Goal: Information Seeking & Learning: Learn about a topic

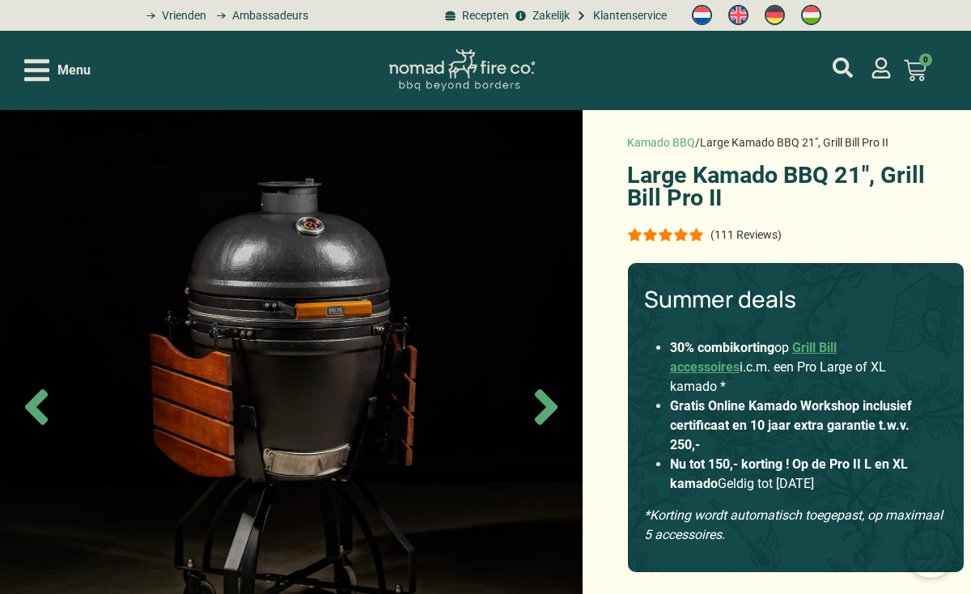
click at [49, 74] on icon "Open/Close Menu" at bounding box center [36, 70] width 25 height 28
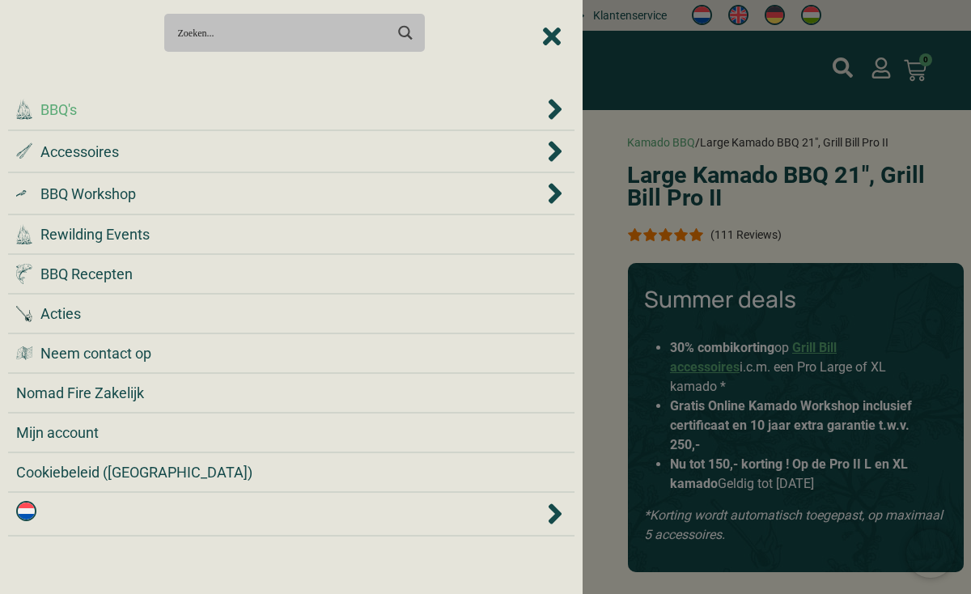
click at [99, 105] on div ".cls-1 { fill: #042e2c; } BBQ's" at bounding box center [279, 110] width 527 height 22
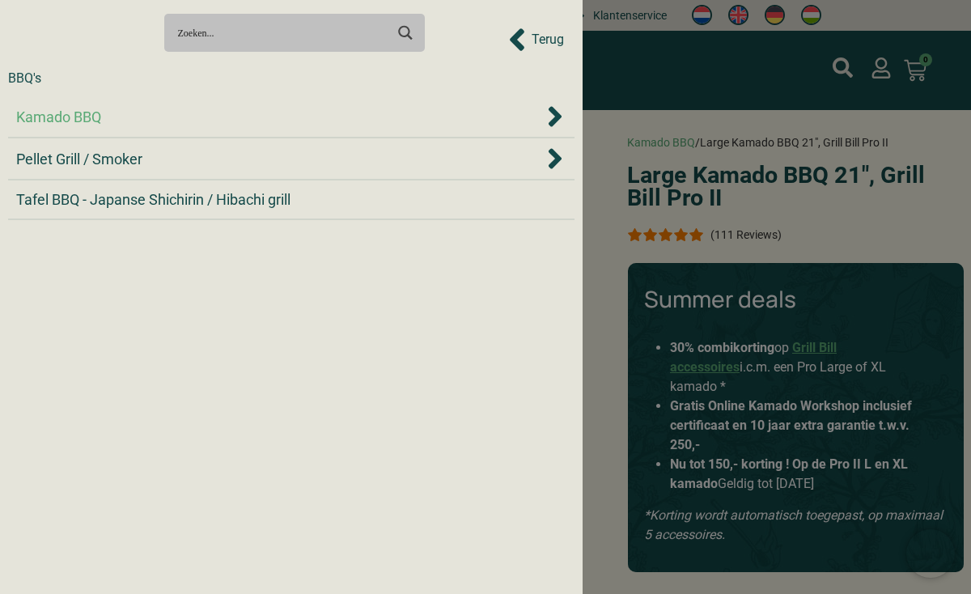
click at [142, 126] on div "Kamado BBQ" at bounding box center [279, 117] width 527 height 22
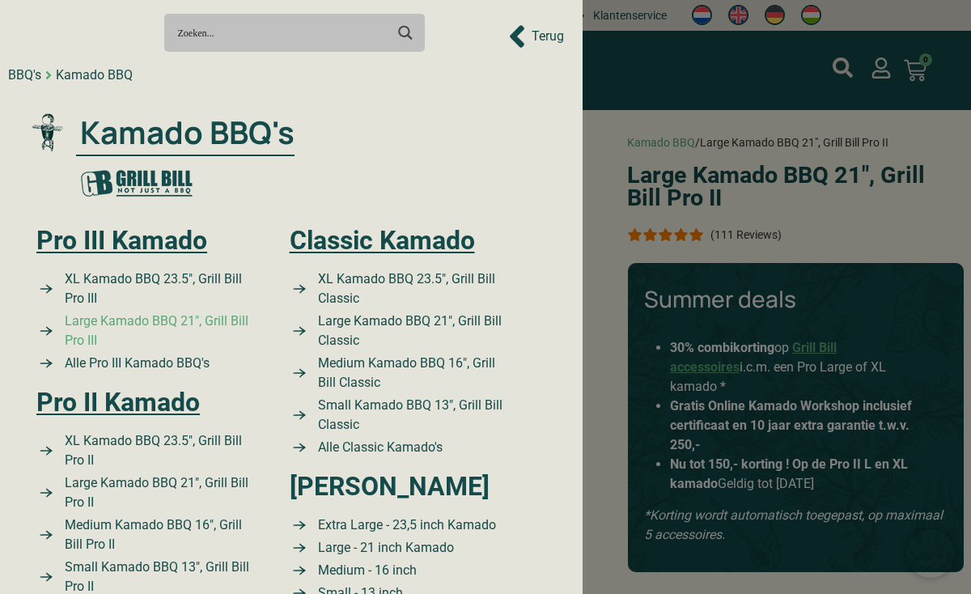
click at [182, 324] on span "Large Kamado BBQ 21″, Grill Bill Pro III" at bounding box center [159, 330] width 197 height 39
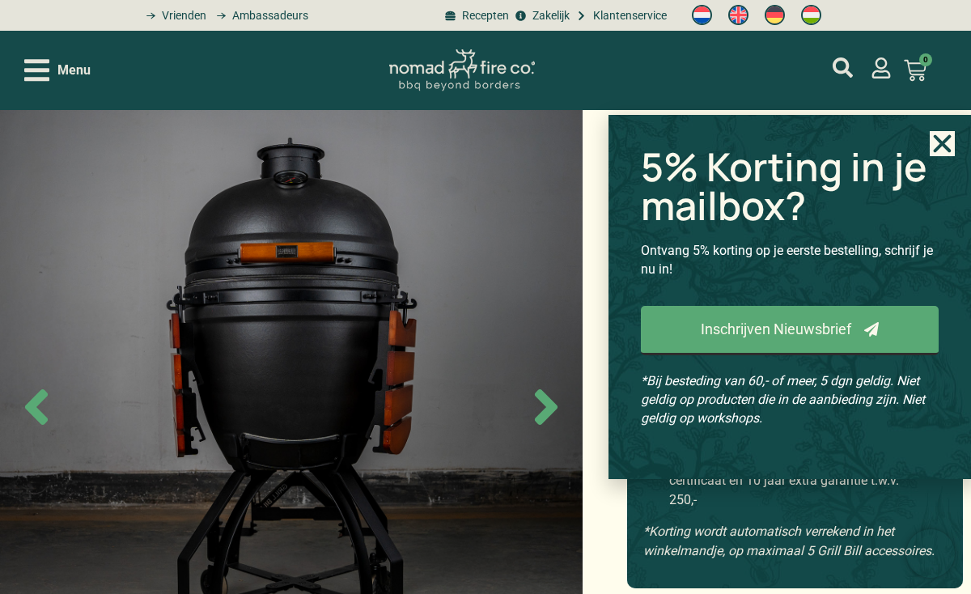
click at [942, 150] on icon "Close" at bounding box center [942, 143] width 25 height 25
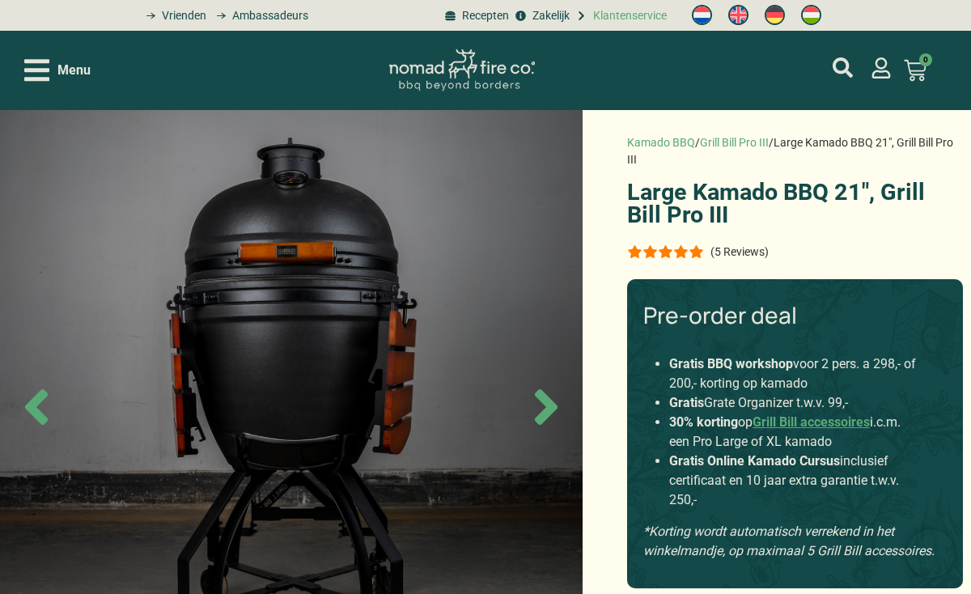
click at [617, 18] on span "Klantenservice" at bounding box center [628, 15] width 78 height 17
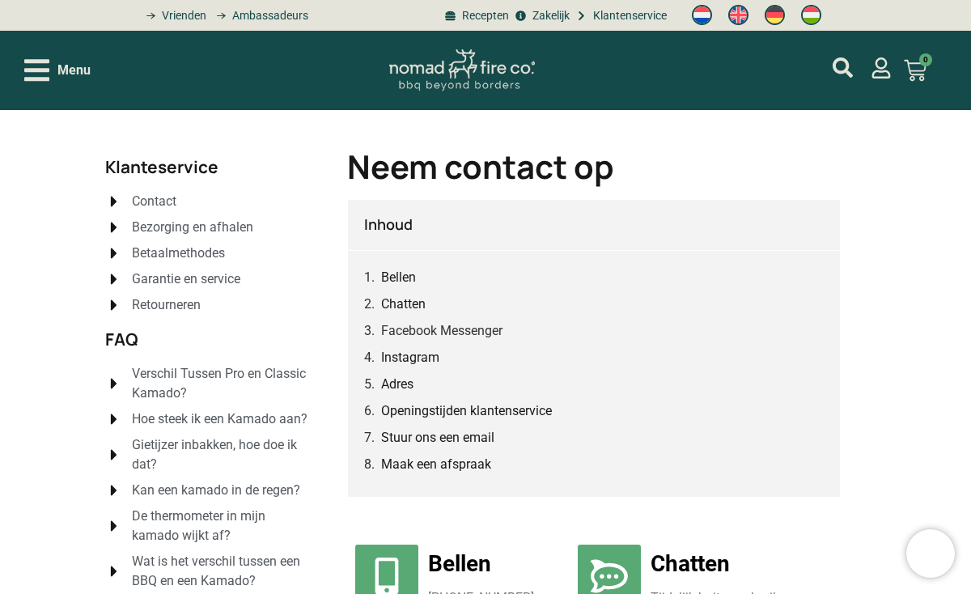
click at [206, 274] on span "Garantie en service" at bounding box center [184, 278] width 112 height 19
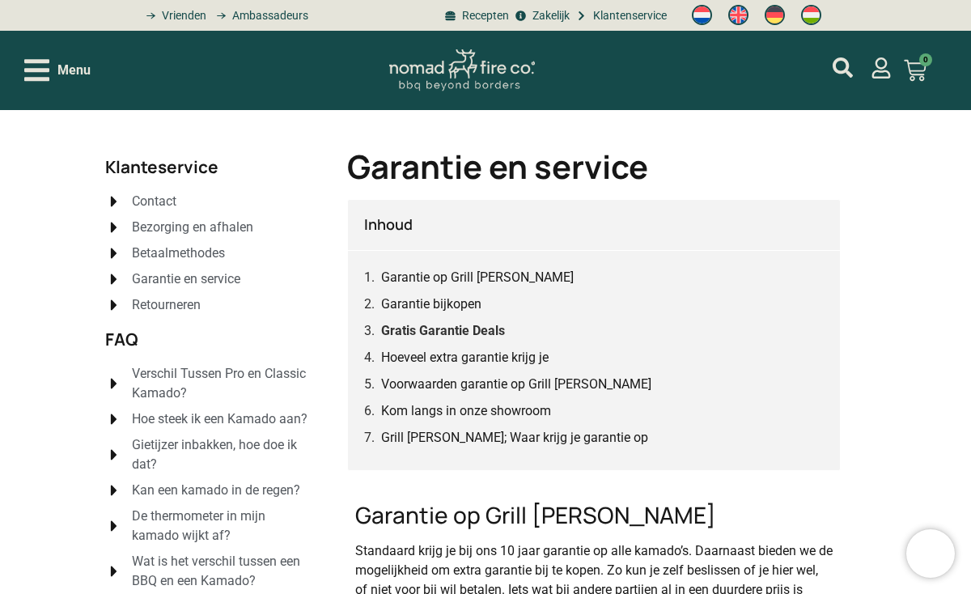
click at [474, 328] on link "Gratis Garantie Deals" at bounding box center [443, 330] width 124 height 20
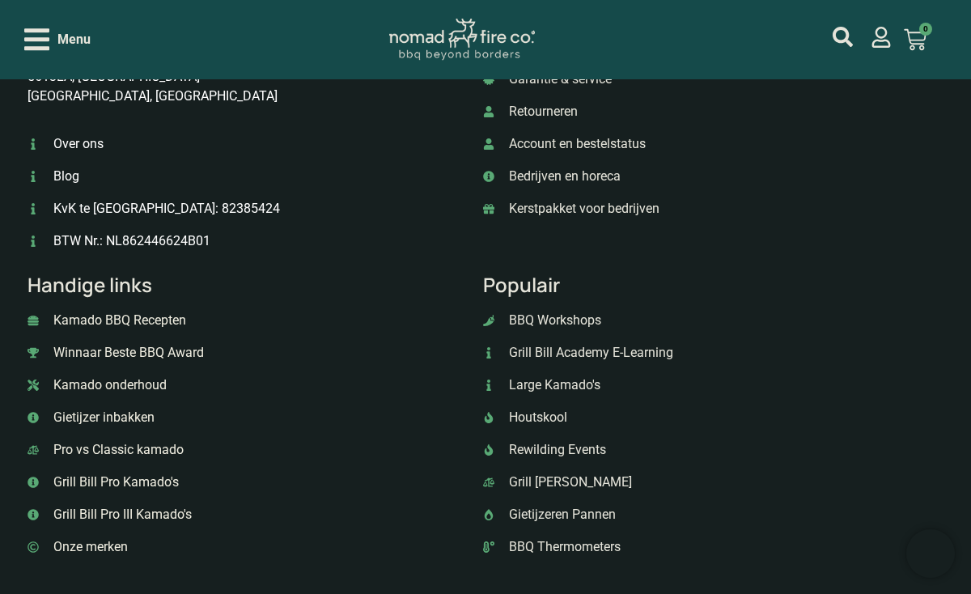
scroll to position [2709, 0]
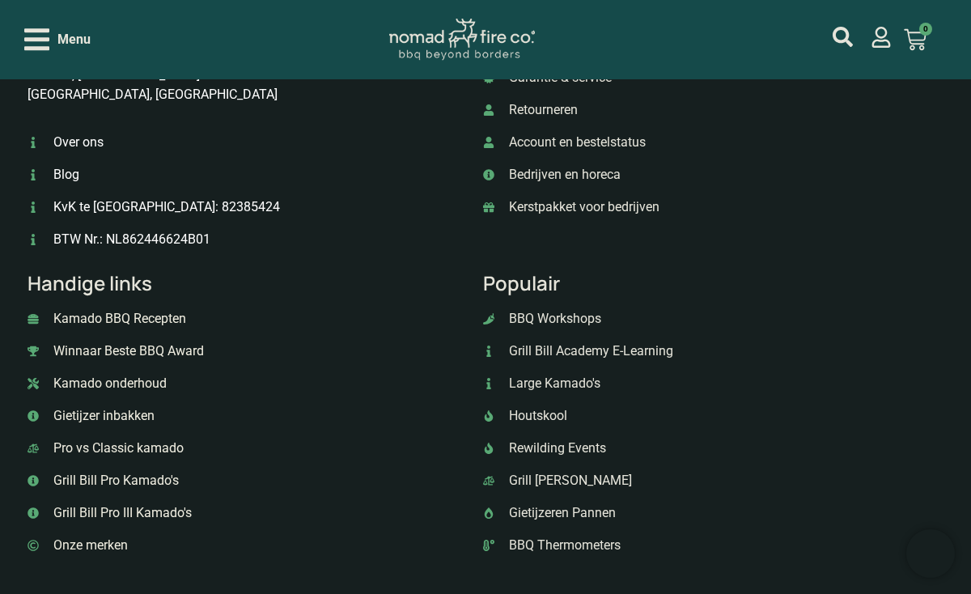
click at [554, 406] on span "Houtskool" at bounding box center [536, 415] width 62 height 19
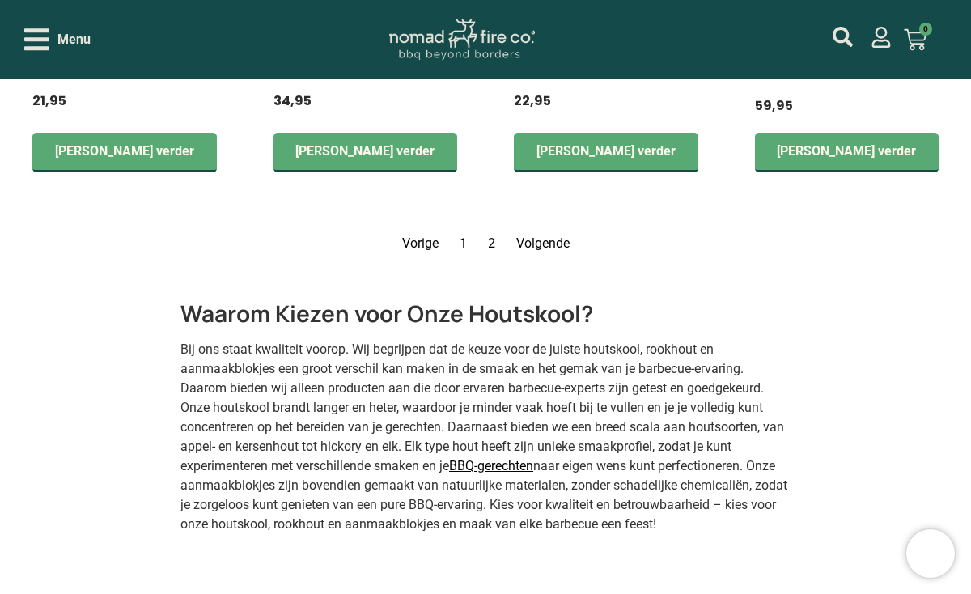
scroll to position [2863, 0]
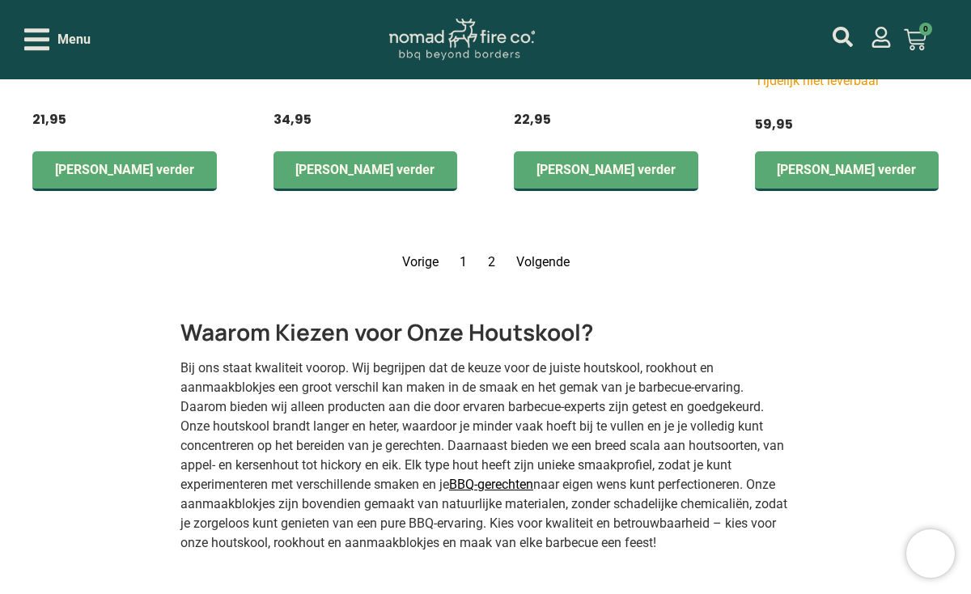
click at [492, 254] on link "Pagina 2" at bounding box center [491, 261] width 7 height 15
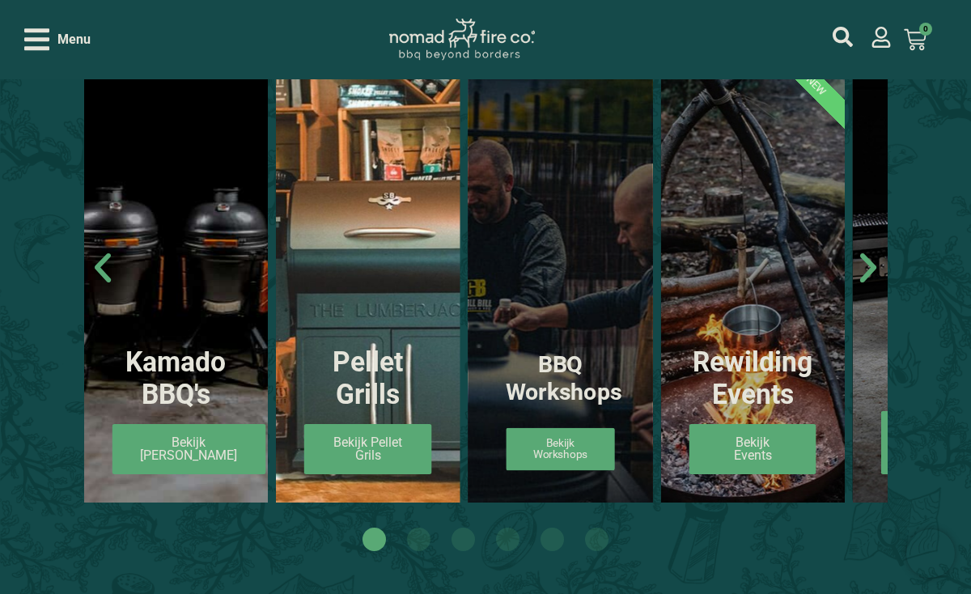
scroll to position [881, 0]
click at [565, 453] on span "Bekijk Workshops" at bounding box center [560, 449] width 108 height 43
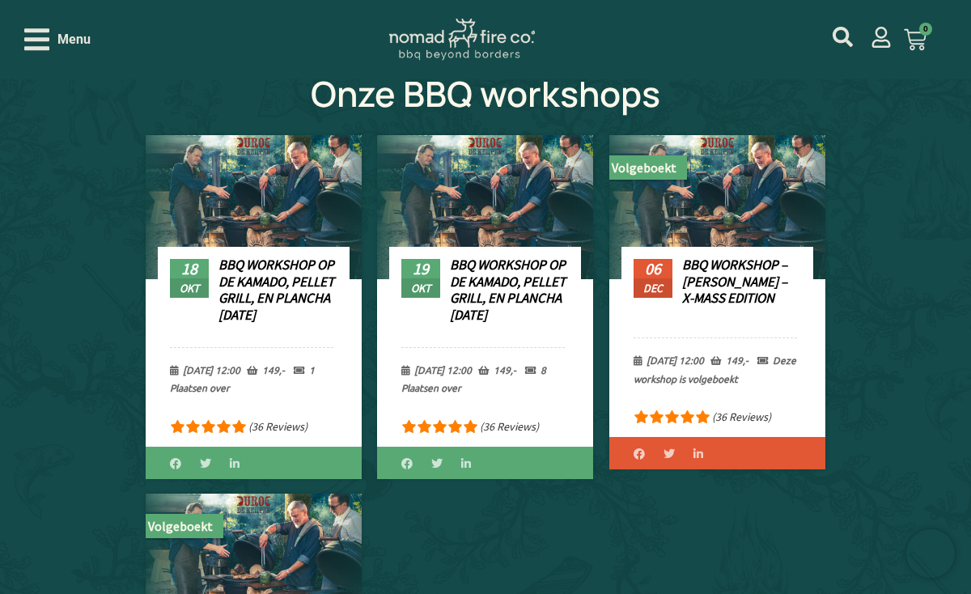
scroll to position [565, 0]
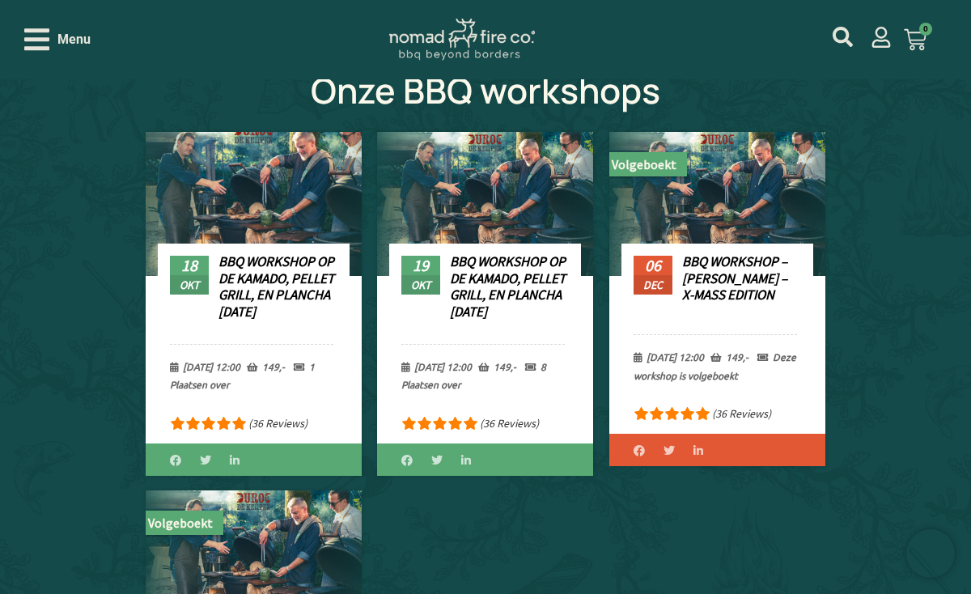
click at [292, 269] on link "BBQ Workshop op de Kamado, Pellet Grill, en Plancha [DATE]" at bounding box center [276, 285] width 116 height 67
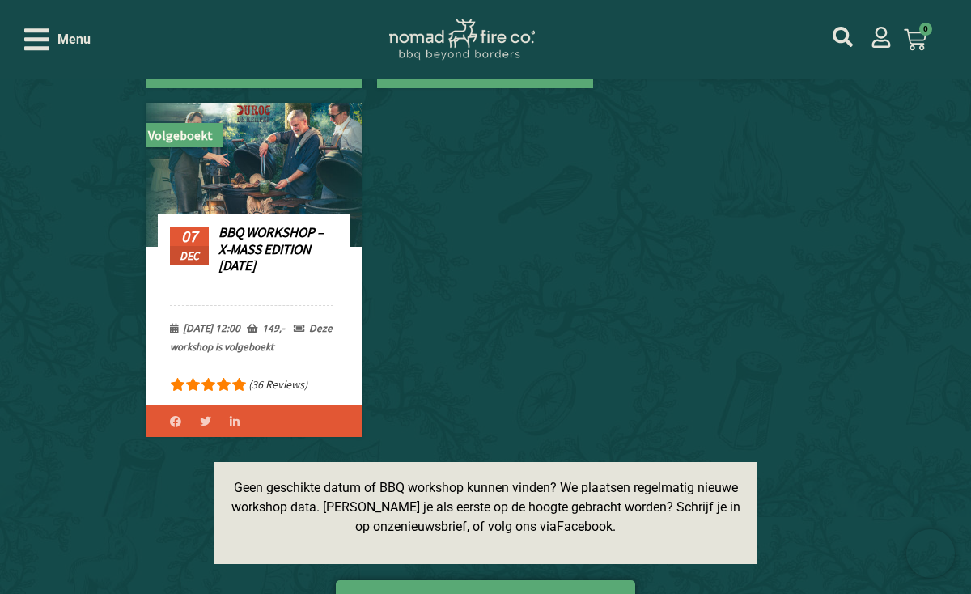
scroll to position [0, 0]
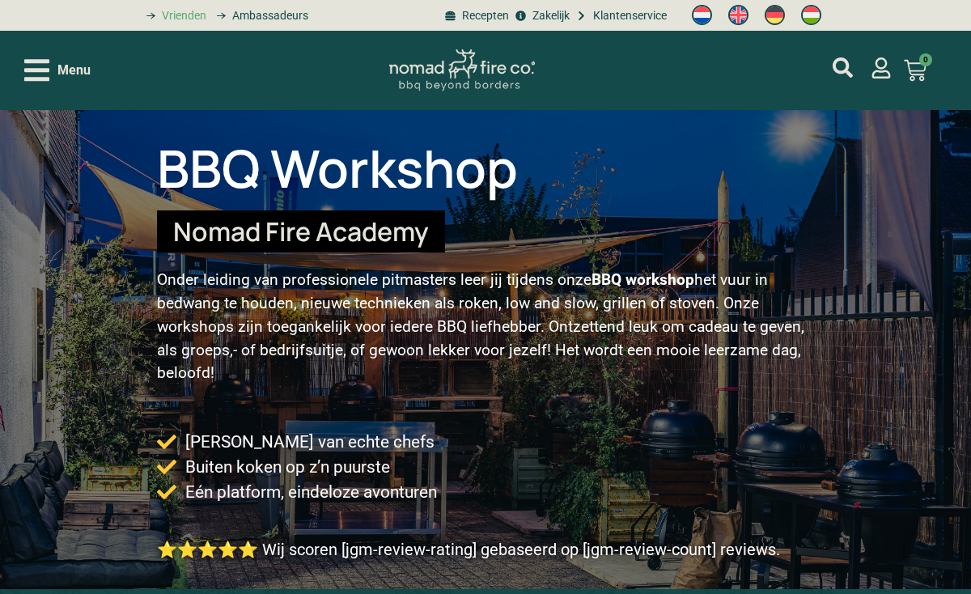
click at [185, 17] on span "Vrienden" at bounding box center [182, 15] width 49 height 17
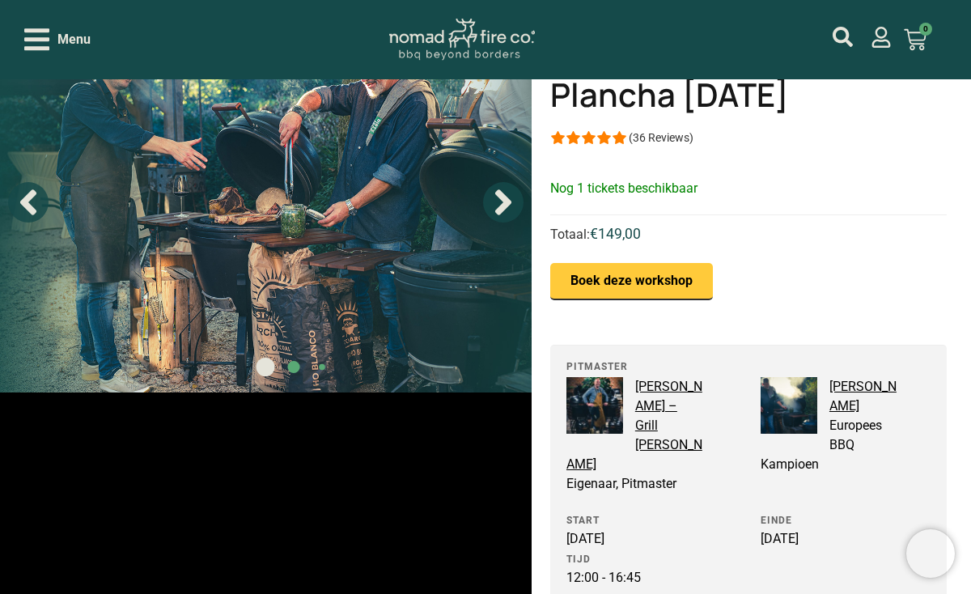
scroll to position [128, 0]
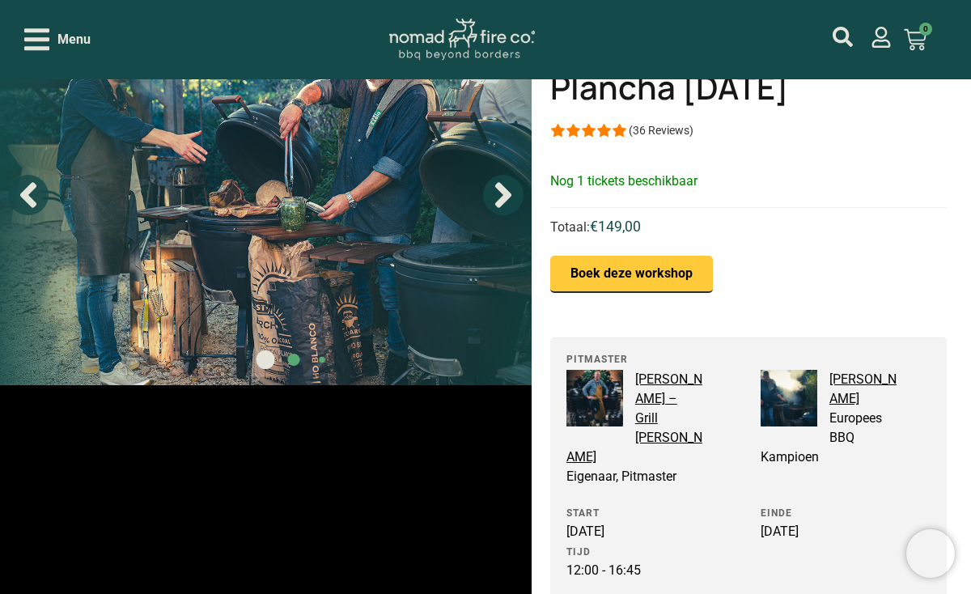
click at [665, 391] on link "Bobby – Grill Bill" at bounding box center [634, 417] width 136 height 93
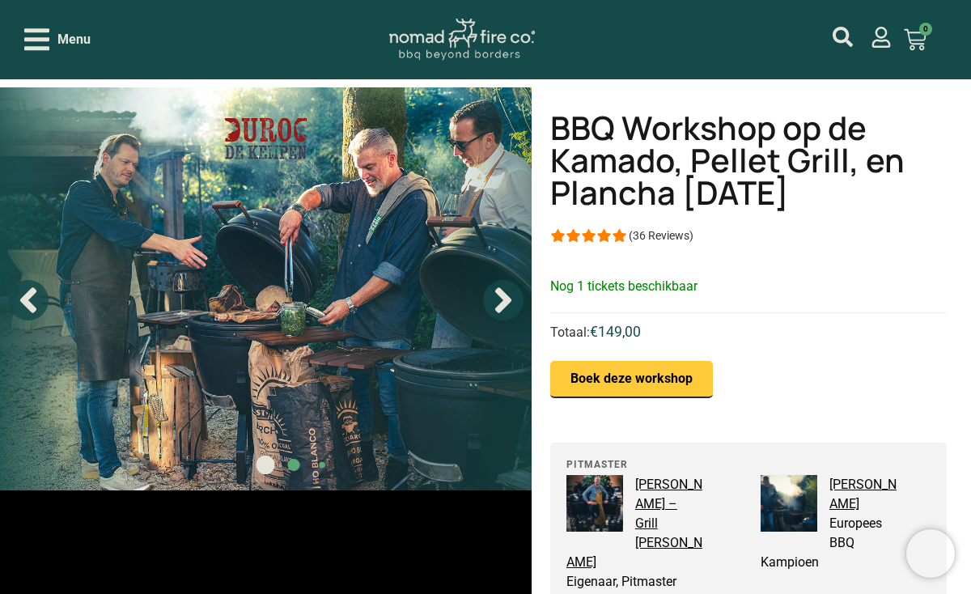
scroll to position [0, 0]
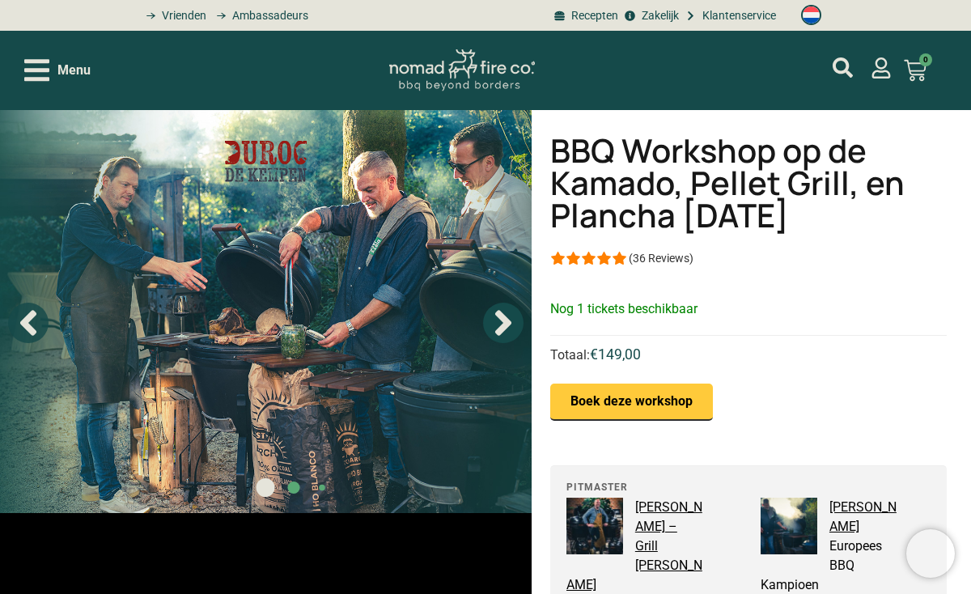
click at [508, 326] on icon "Next slide" at bounding box center [503, 323] width 40 height 40
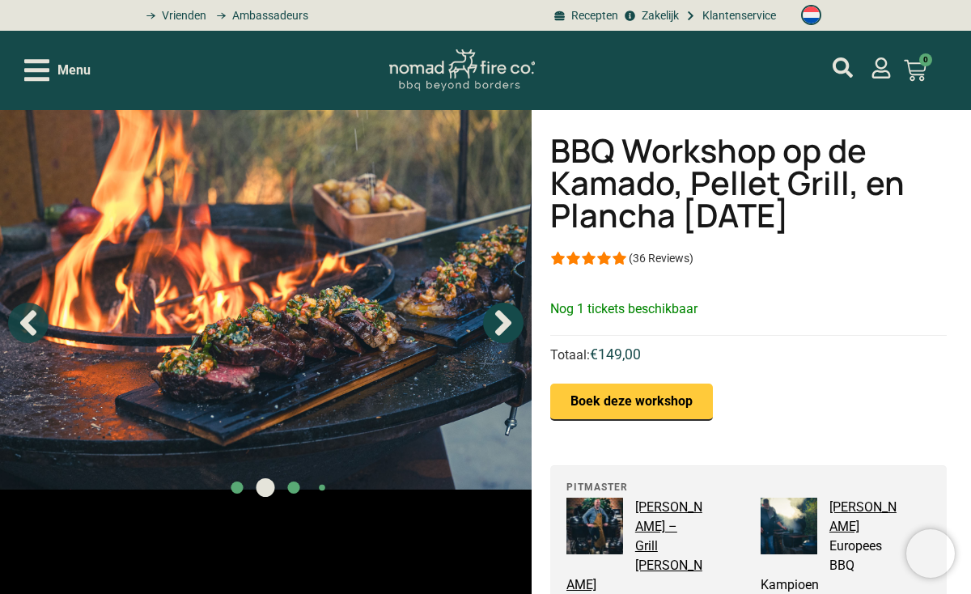
click at [508, 326] on icon "Next slide" at bounding box center [503, 323] width 40 height 40
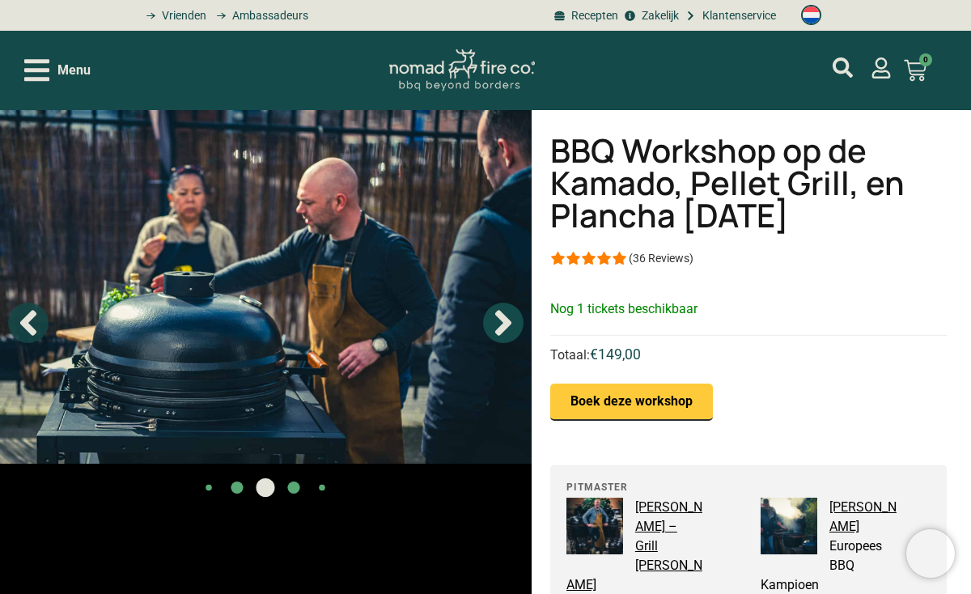
click at [508, 326] on icon "Next slide" at bounding box center [503, 323] width 40 height 40
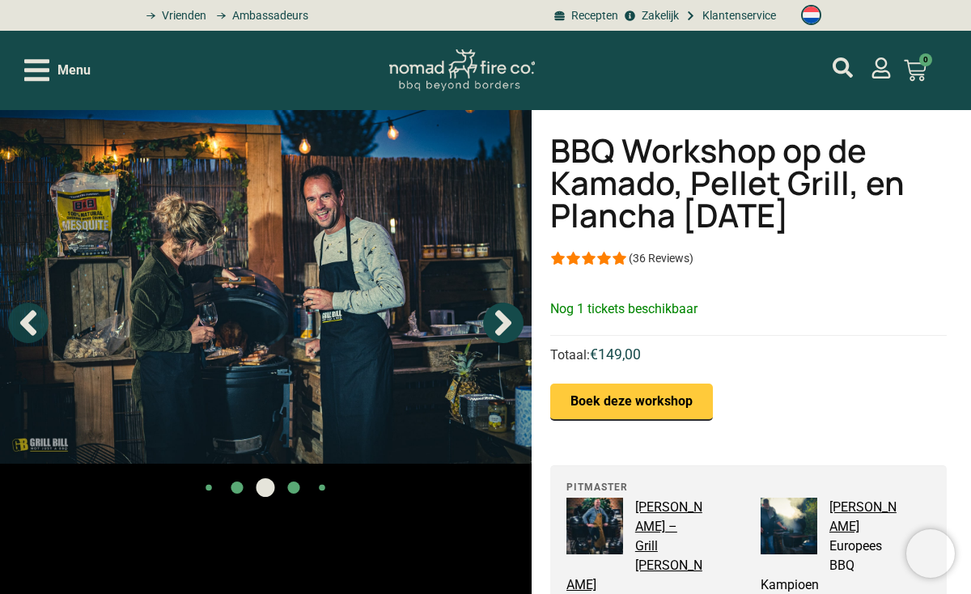
click at [508, 326] on icon "Next slide" at bounding box center [503, 323] width 40 height 40
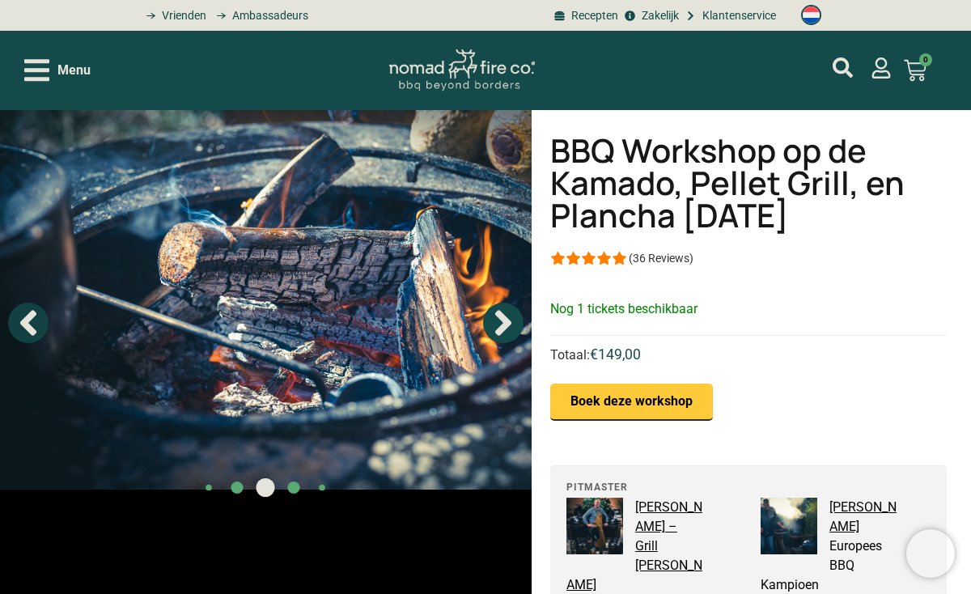
click at [508, 326] on icon "Next slide" at bounding box center [503, 323] width 40 height 40
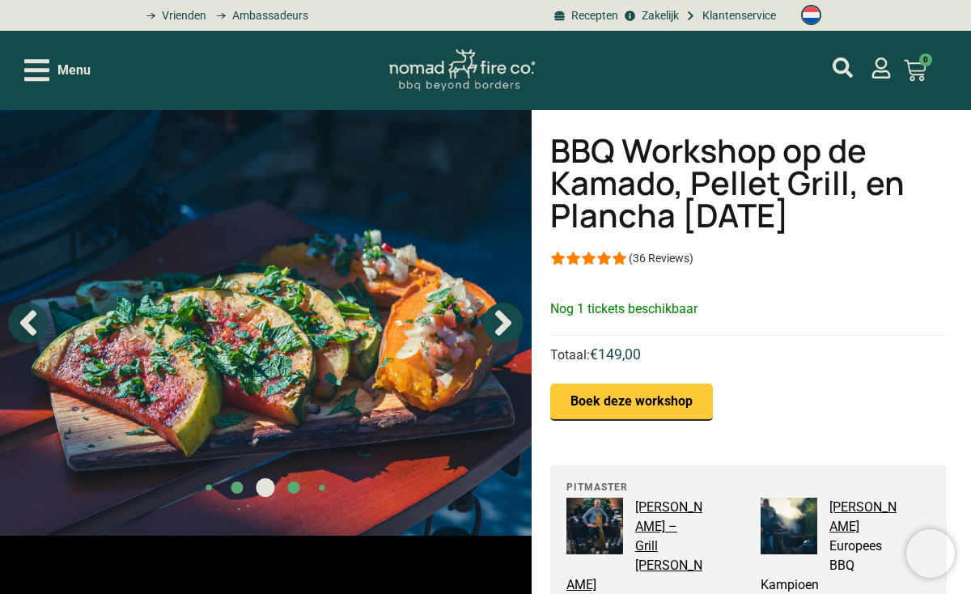
click at [508, 326] on icon "Next slide" at bounding box center [503, 323] width 40 height 40
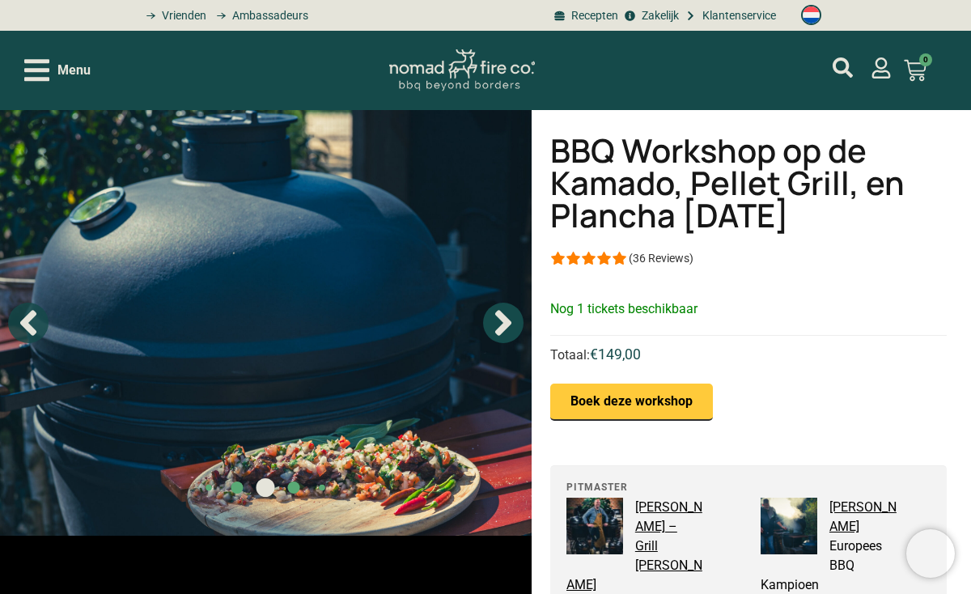
click at [508, 326] on icon "Next slide" at bounding box center [503, 323] width 40 height 40
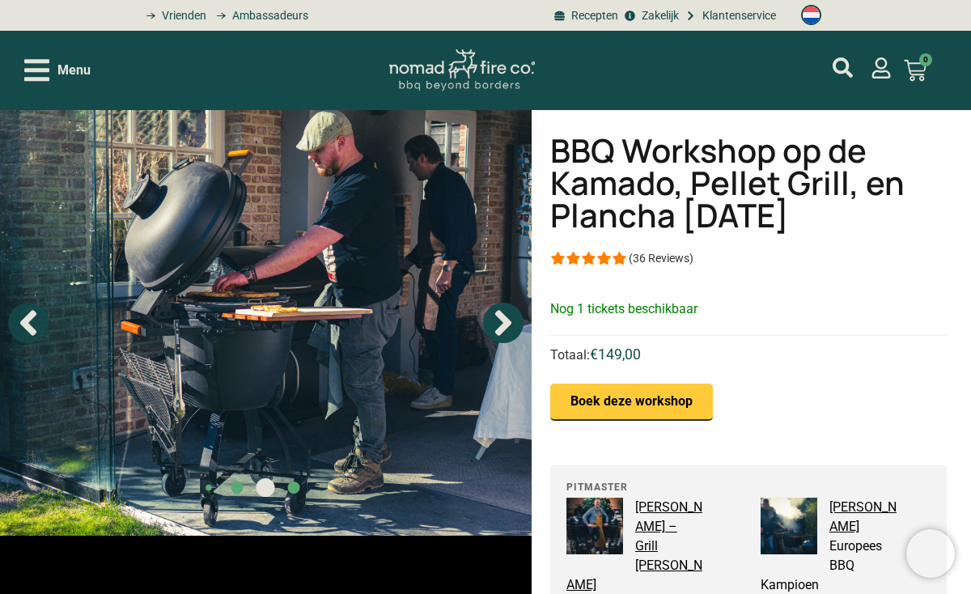
click at [508, 326] on icon "Next slide" at bounding box center [503, 323] width 40 height 40
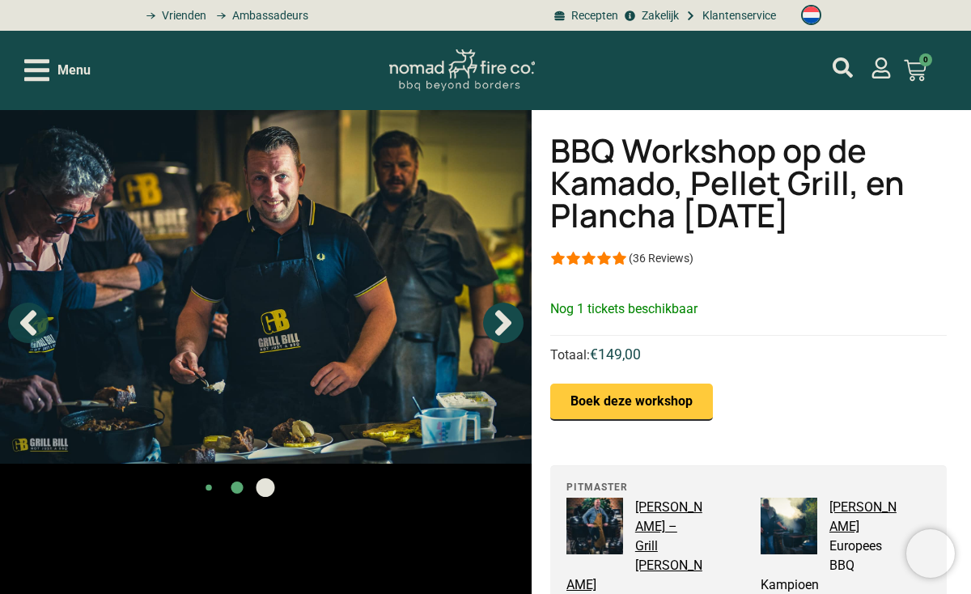
click at [508, 326] on icon "Next slide" at bounding box center [503, 323] width 40 height 40
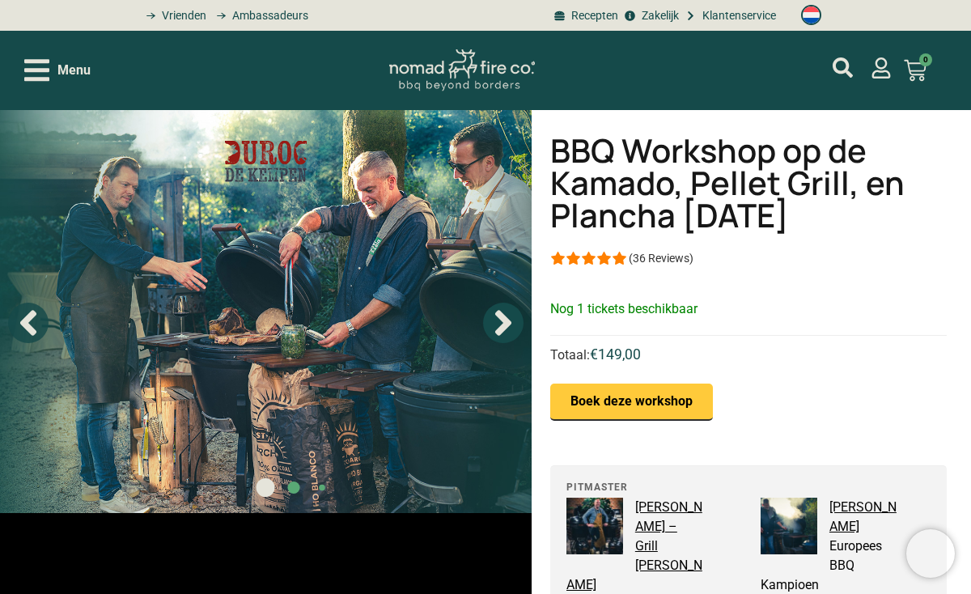
click at [508, 326] on icon "Next slide" at bounding box center [503, 323] width 40 height 40
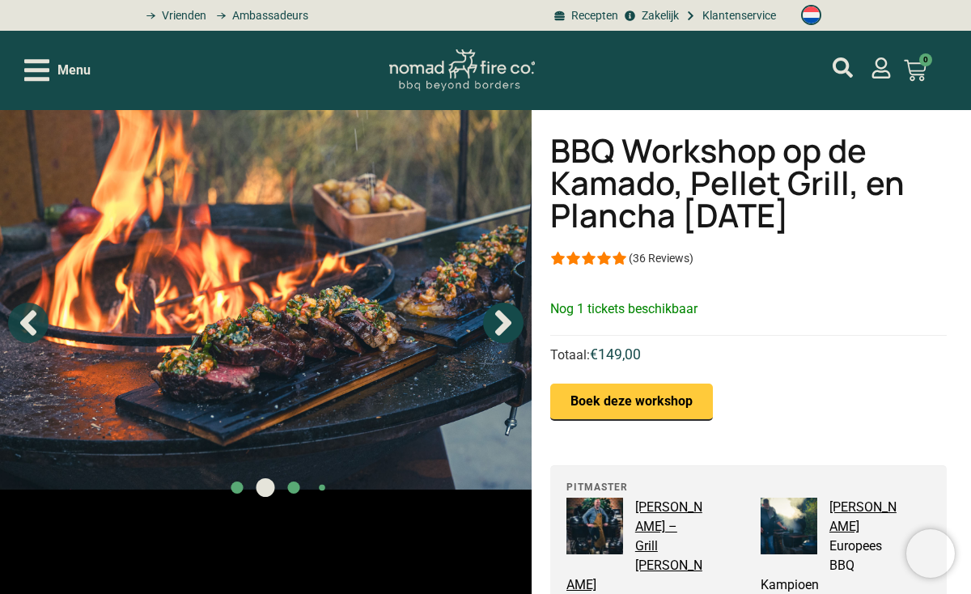
click at [508, 326] on icon "Next slide" at bounding box center [503, 323] width 40 height 40
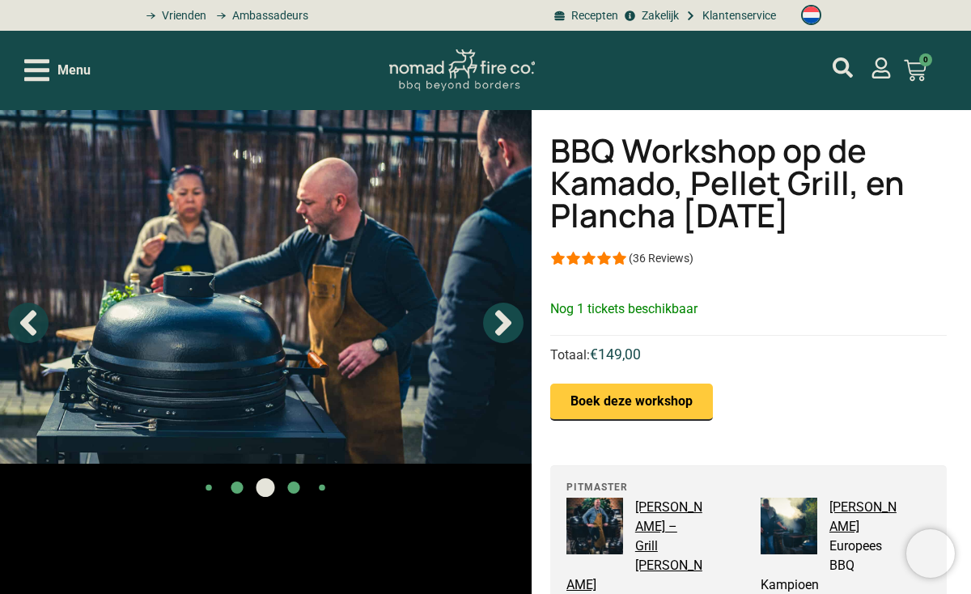
click at [508, 326] on icon "Next slide" at bounding box center [503, 323] width 40 height 40
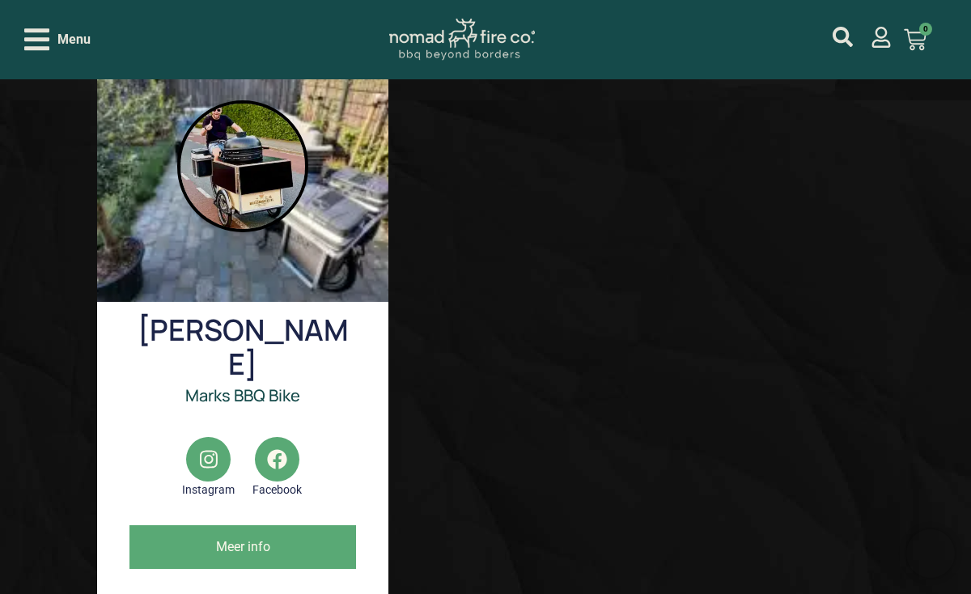
scroll to position [1977, 0]
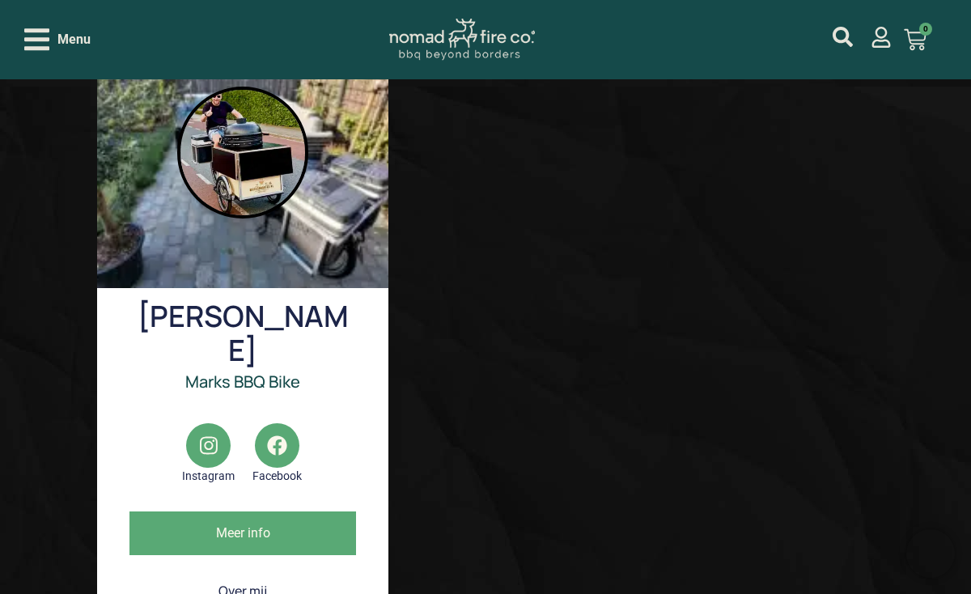
click at [252, 511] on span "Meer info" at bounding box center [242, 533] width 227 height 44
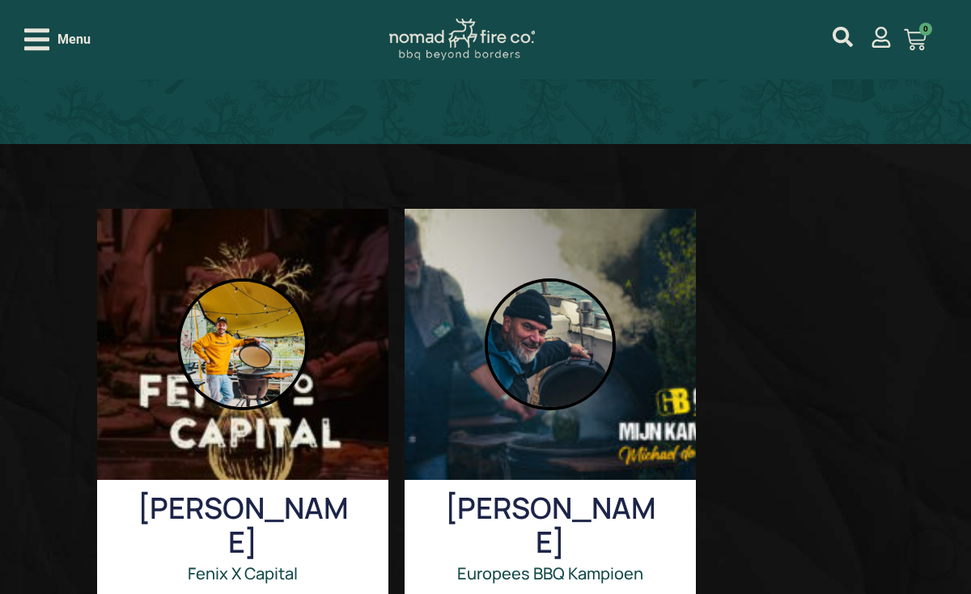
scroll to position [0, 0]
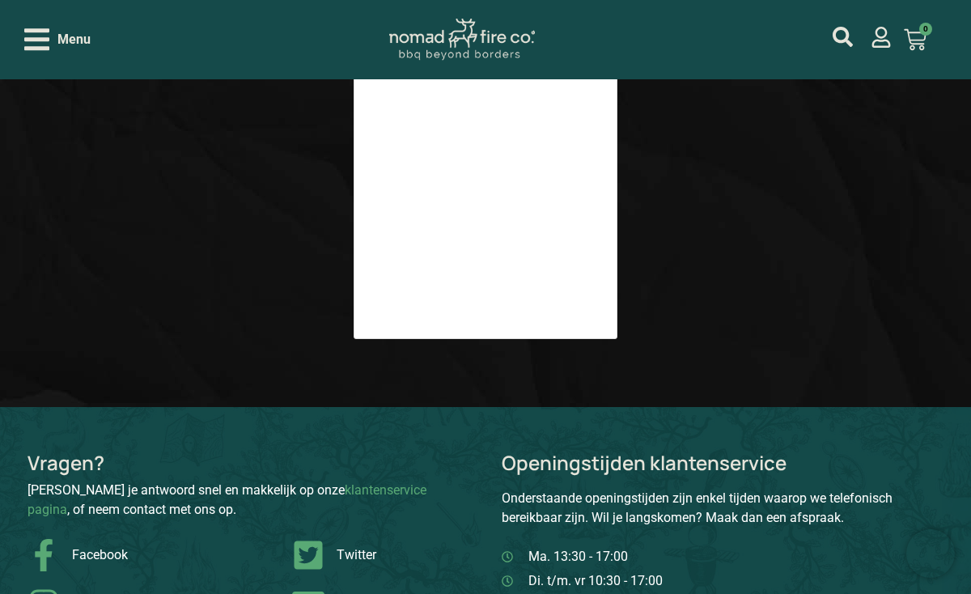
scroll to position [3015, 0]
